Goal: Task Accomplishment & Management: Use online tool/utility

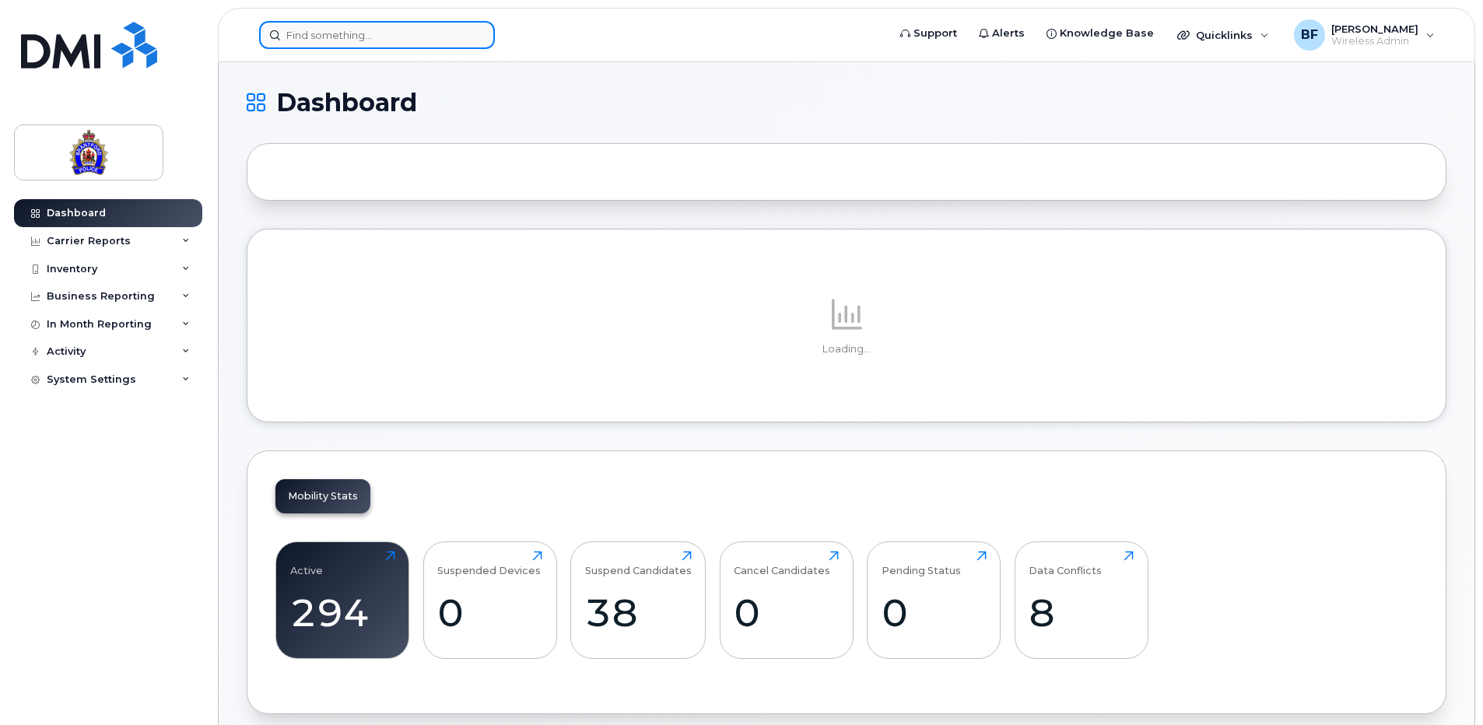
click at [376, 35] on input at bounding box center [377, 35] width 236 height 28
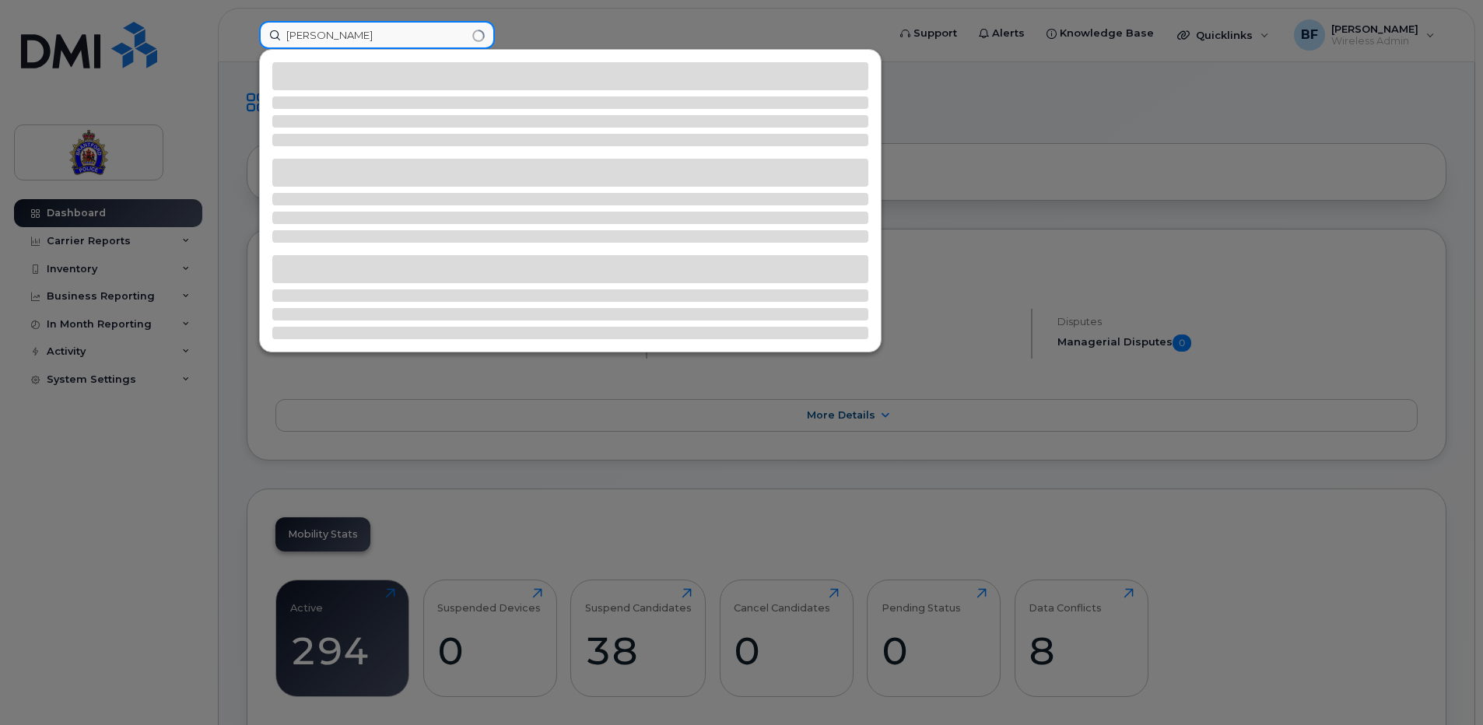
type input "[PERSON_NAME]"
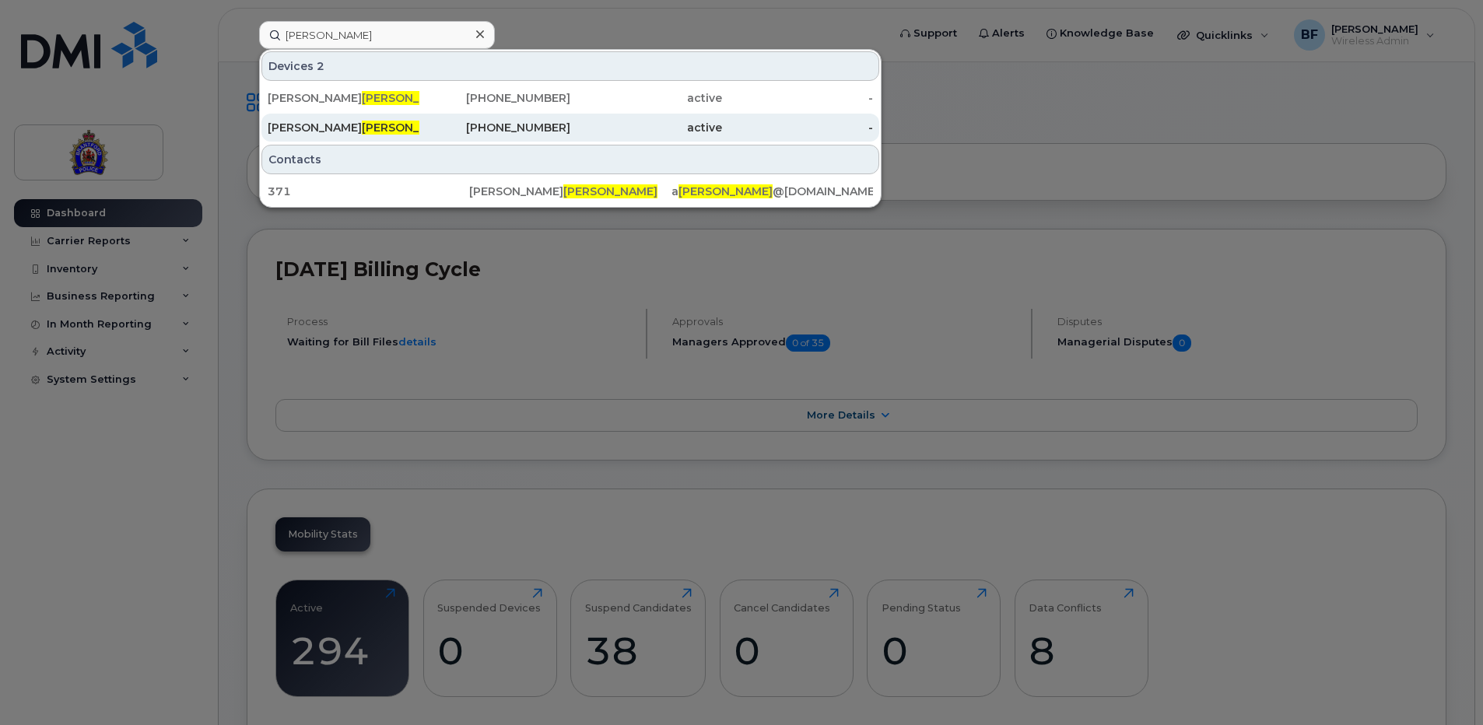
click at [362, 124] on span "[PERSON_NAME]" at bounding box center [409, 128] width 94 height 14
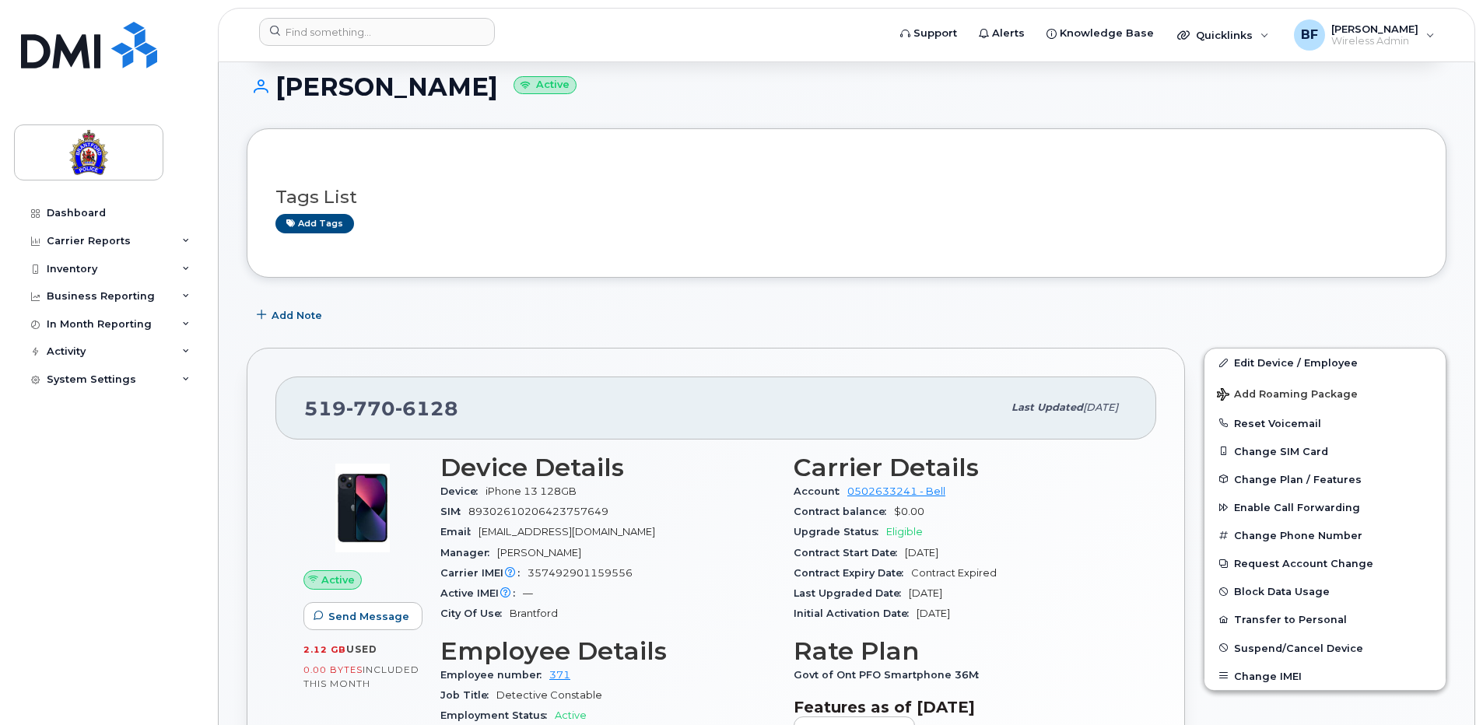
scroll to position [156, 0]
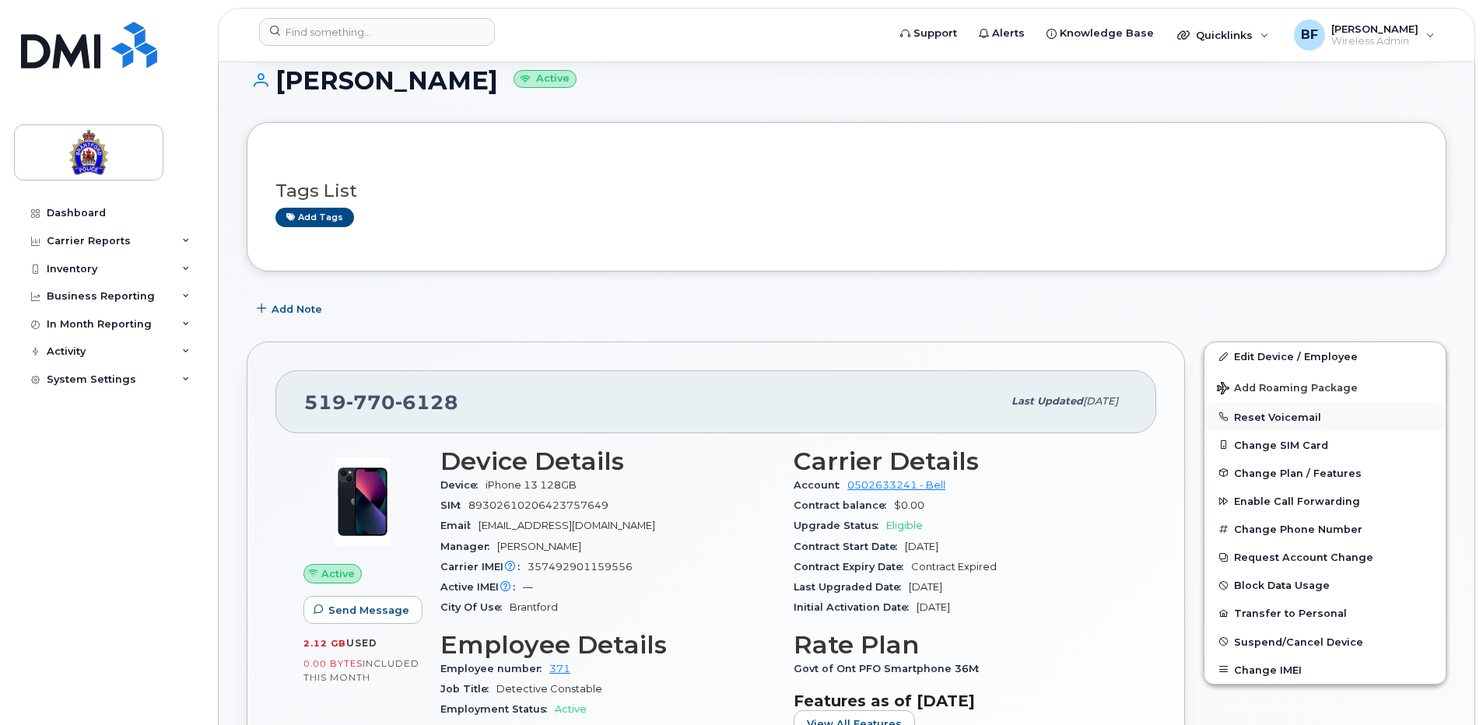
click at [1295, 415] on button "Reset Voicemail" at bounding box center [1324, 417] width 241 height 28
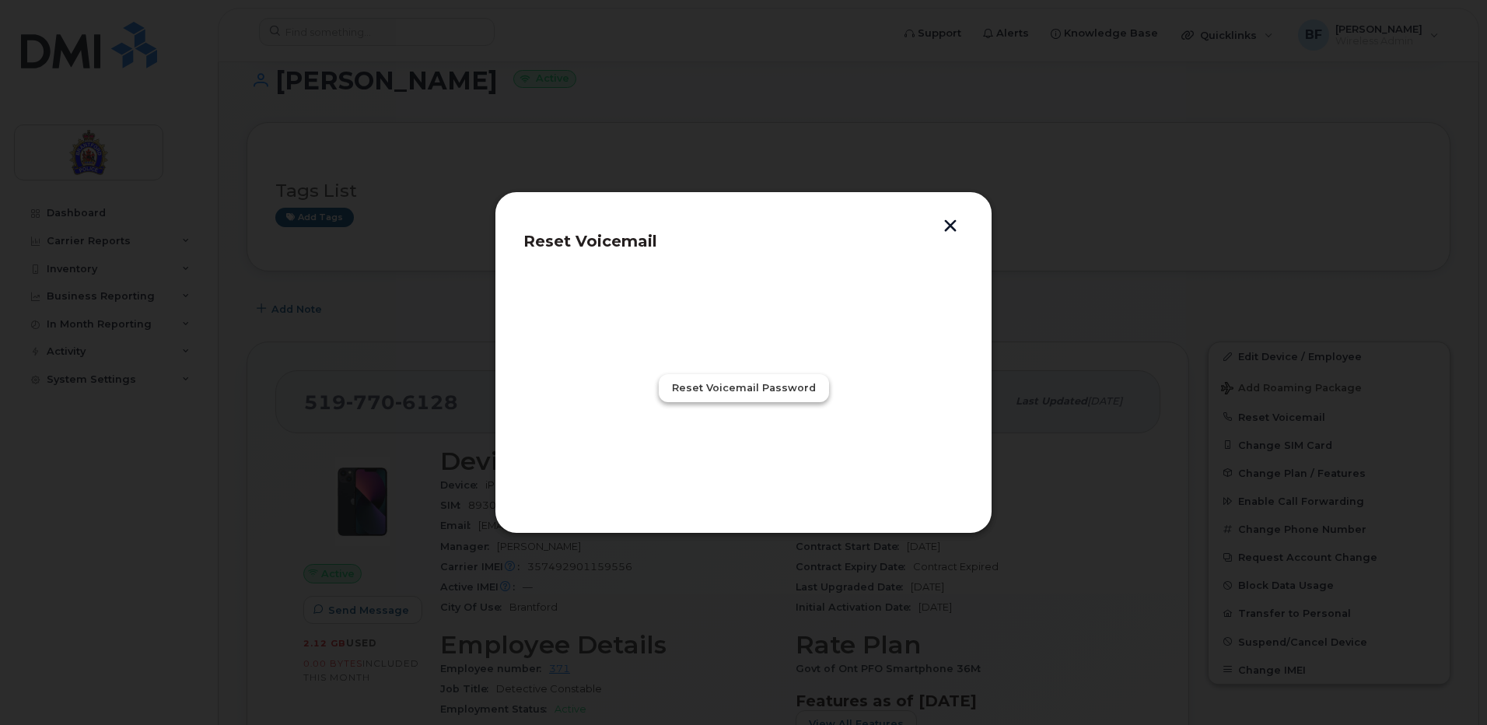
click at [746, 388] on span "Reset Voicemail Password" at bounding box center [744, 387] width 144 height 15
click at [745, 457] on span "Close" at bounding box center [743, 456] width 31 height 15
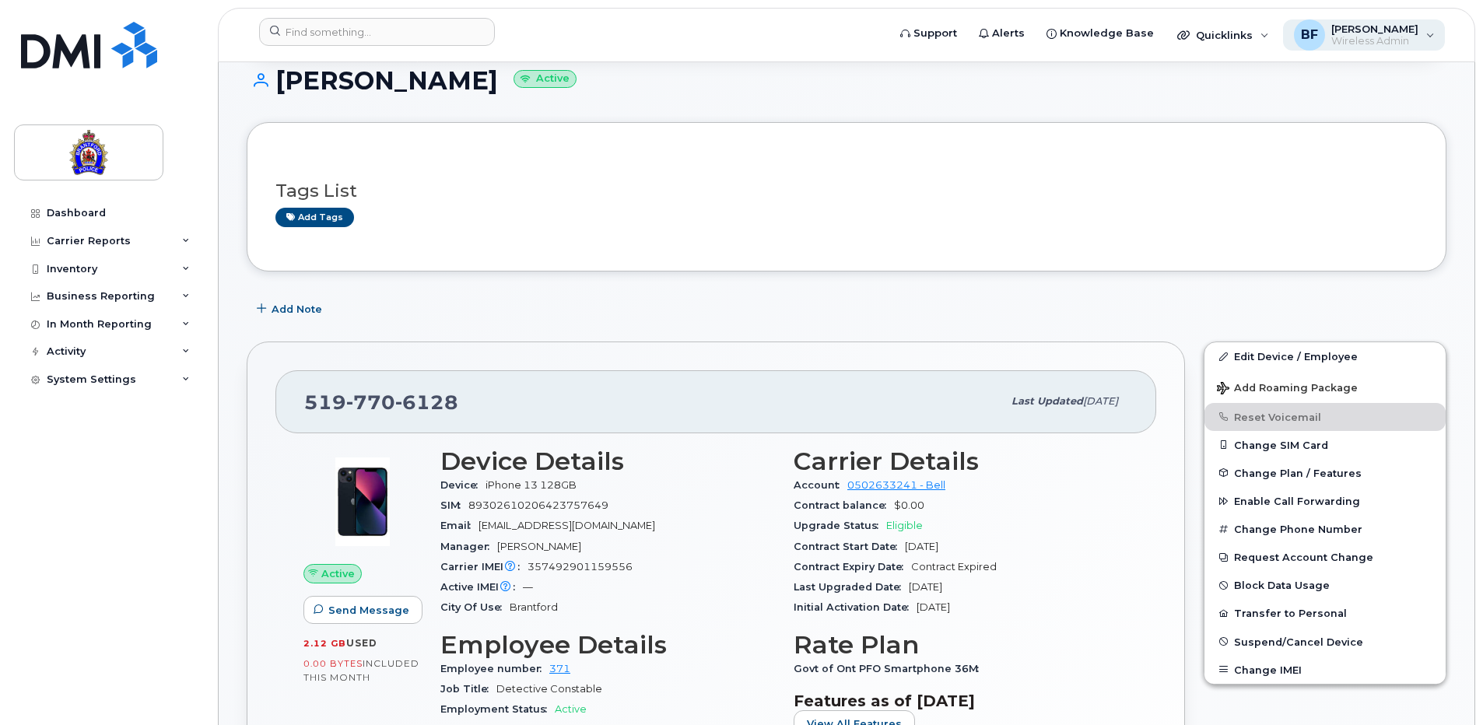
click at [1361, 39] on span "Wireless Admin" at bounding box center [1374, 41] width 87 height 12
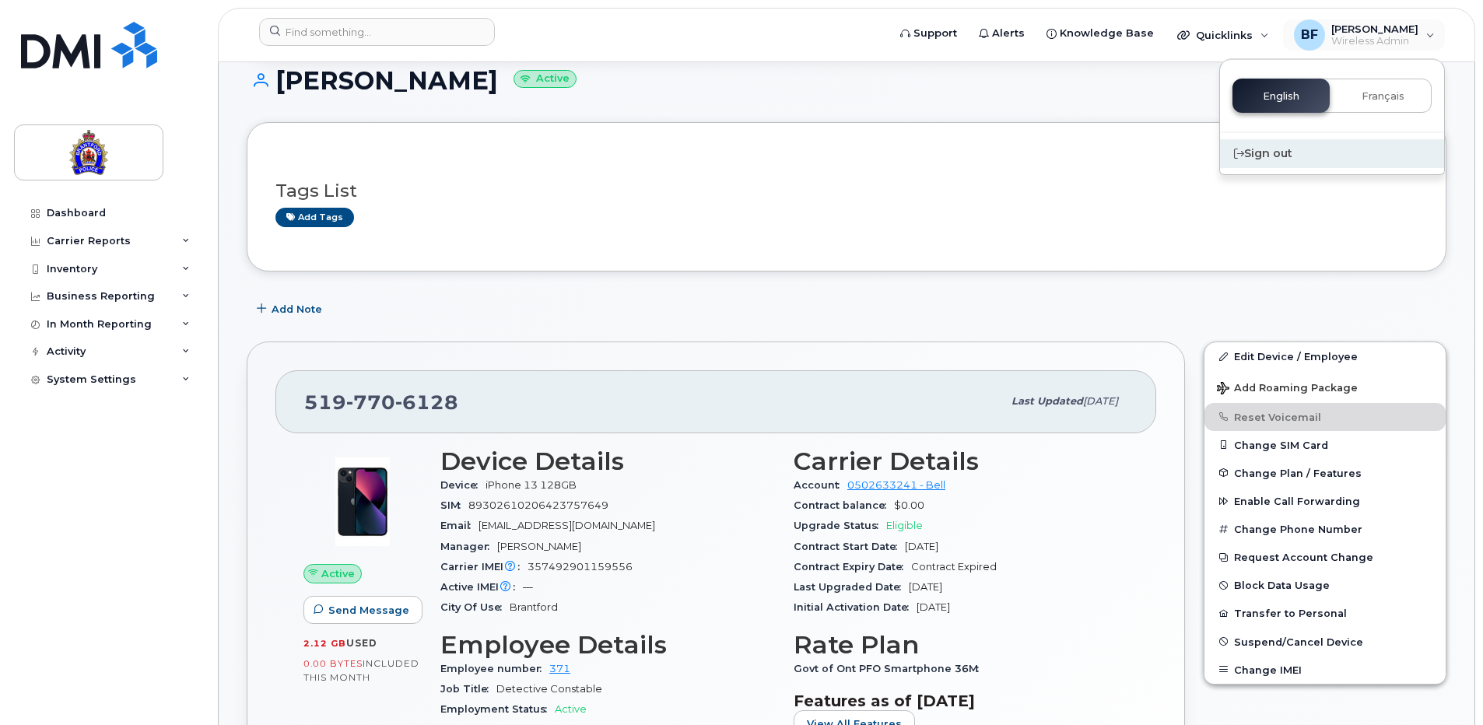
click at [1265, 154] on div "Sign out" at bounding box center [1332, 153] width 224 height 29
